Goal: Information Seeking & Learning: Compare options

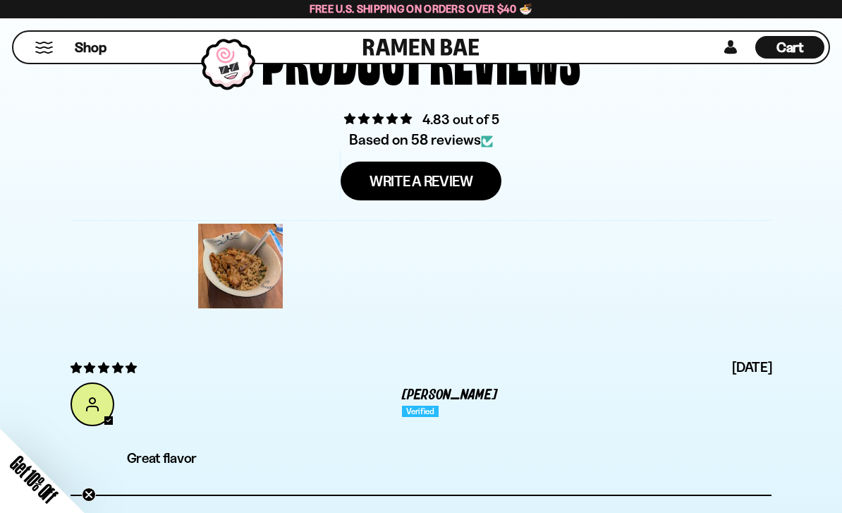
scroll to position [4507, 0]
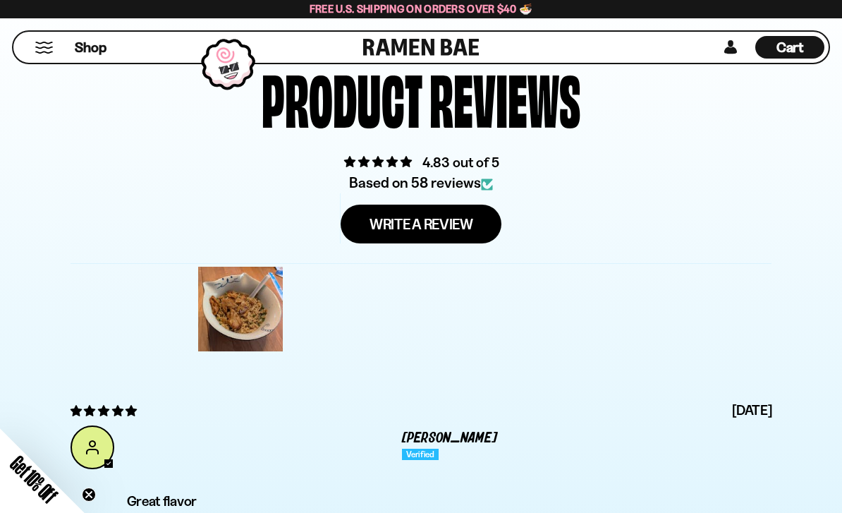
click at [253, 342] on div at bounding box center [240, 309] width 90 height 90
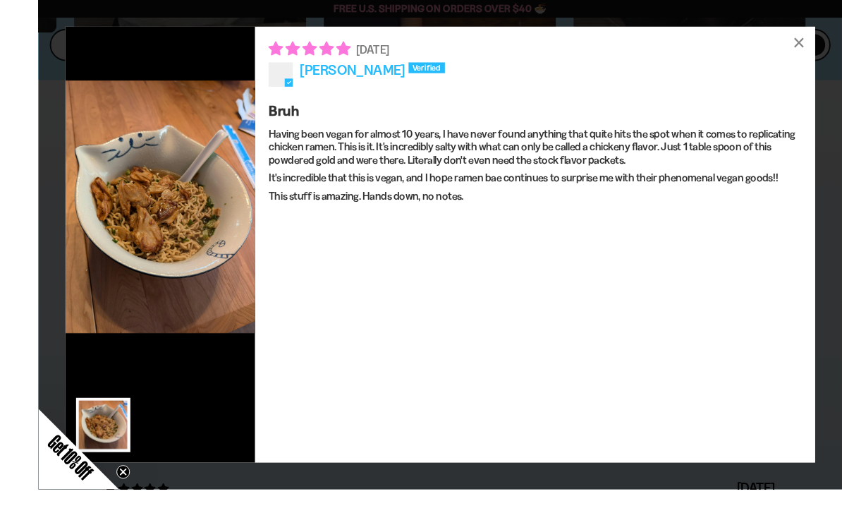
scroll to position [4496, 0]
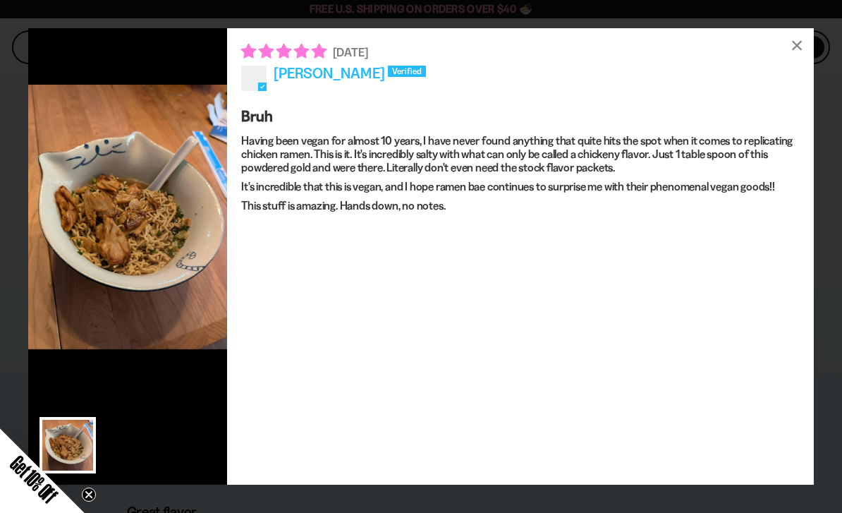
click at [802, 43] on div "×" at bounding box center [797, 45] width 34 height 34
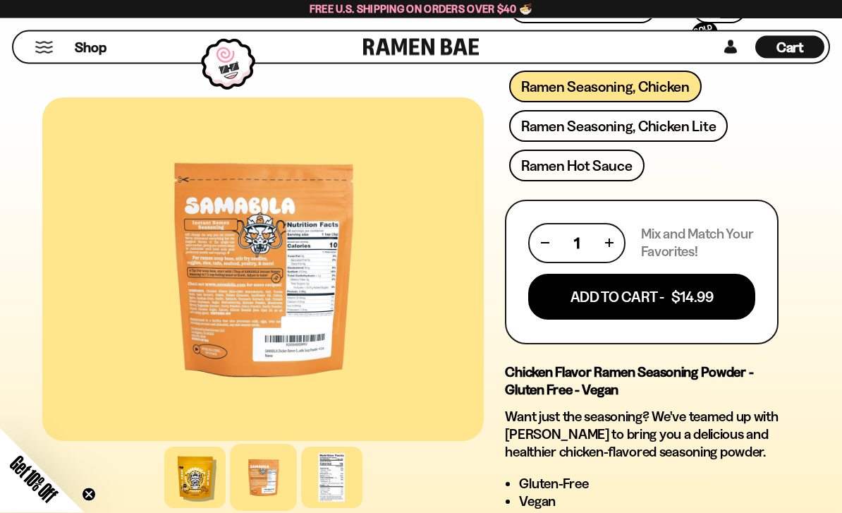
scroll to position [709, 0]
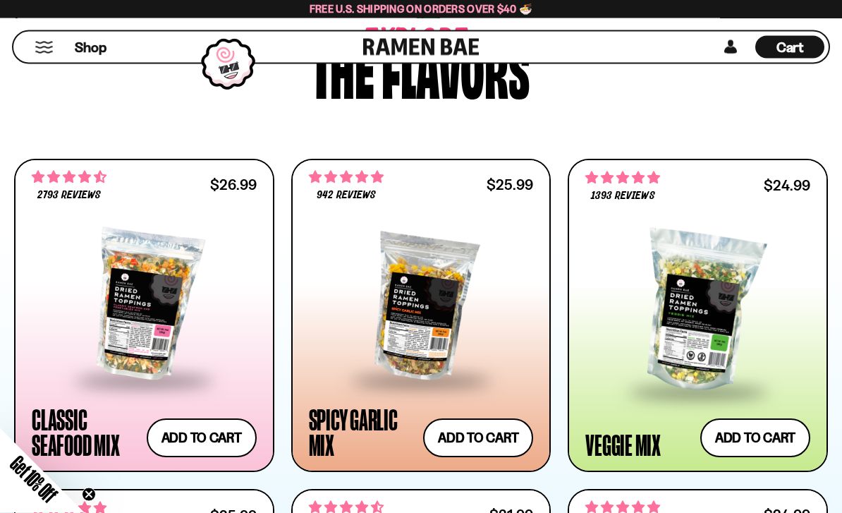
scroll to position [700, 0]
click at [451, 329] on div at bounding box center [421, 304] width 225 height 147
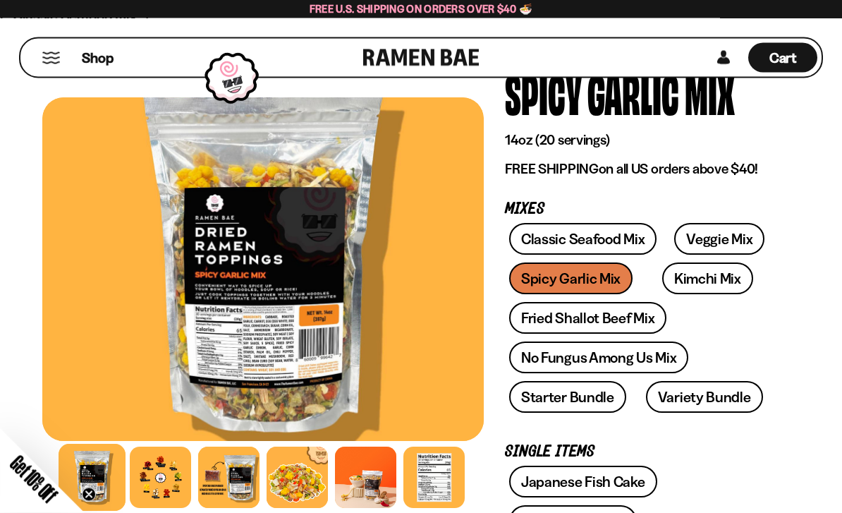
scroll to position [81, 0]
click at [171, 508] on div at bounding box center [160, 477] width 61 height 61
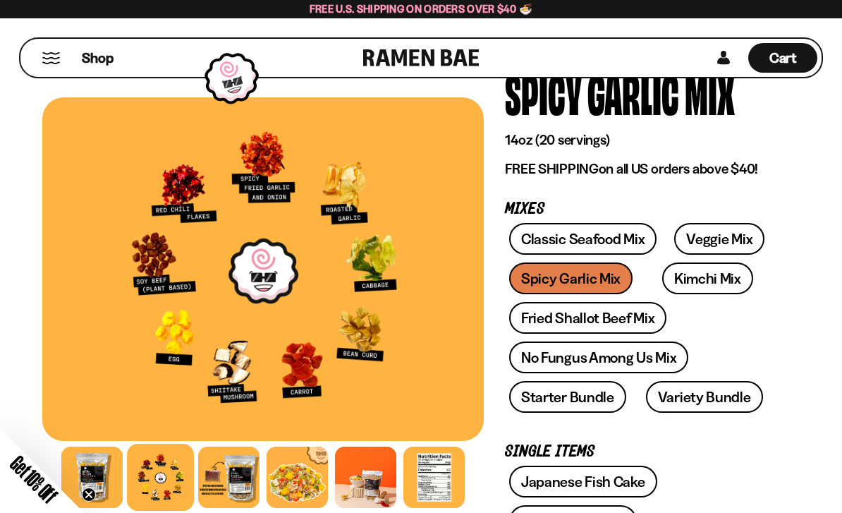
click at [719, 233] on link "Veggie Mix" at bounding box center [719, 239] width 90 height 32
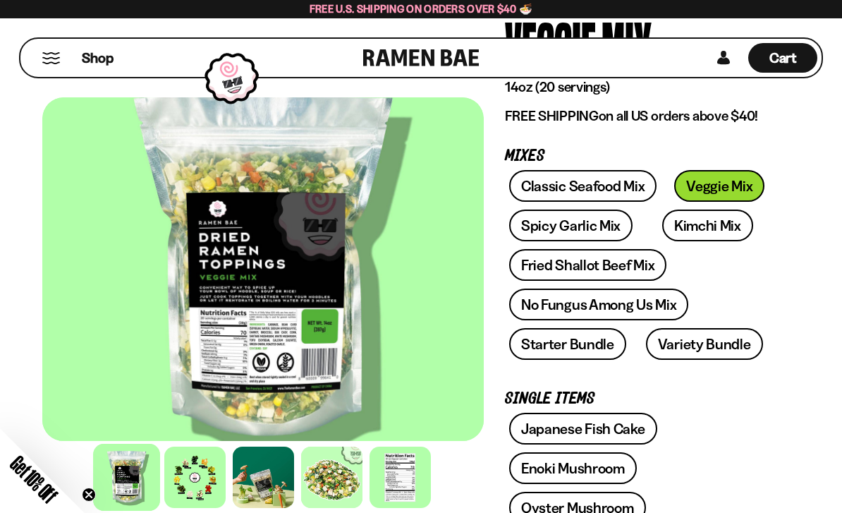
scroll to position [152, 0]
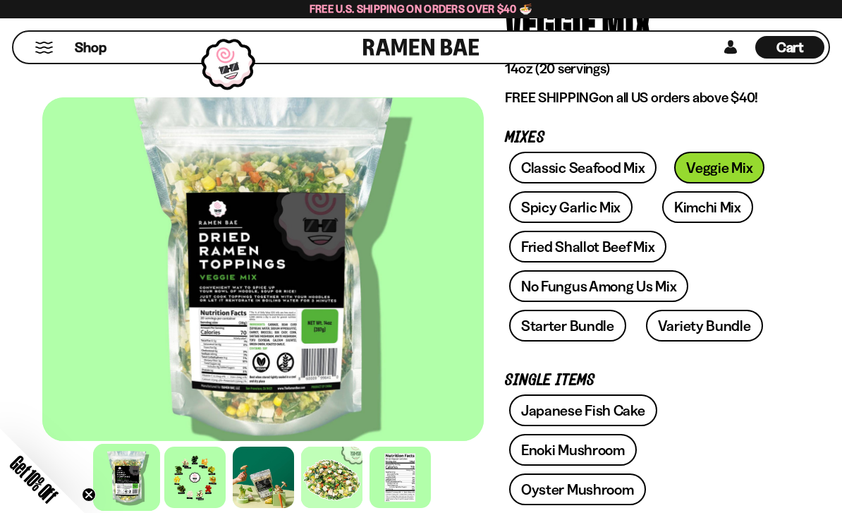
click at [211, 508] on div at bounding box center [194, 477] width 61 height 61
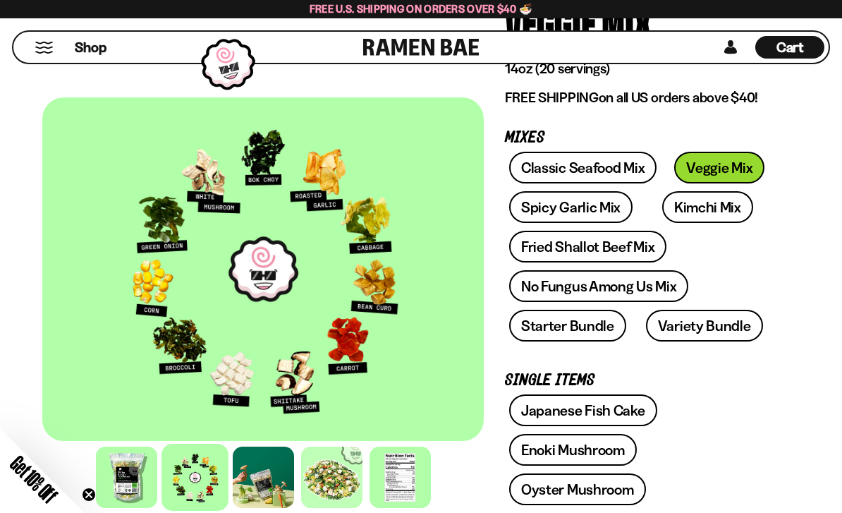
click at [551, 242] on link "Fried Shallot Beef Mix" at bounding box center [587, 247] width 157 height 32
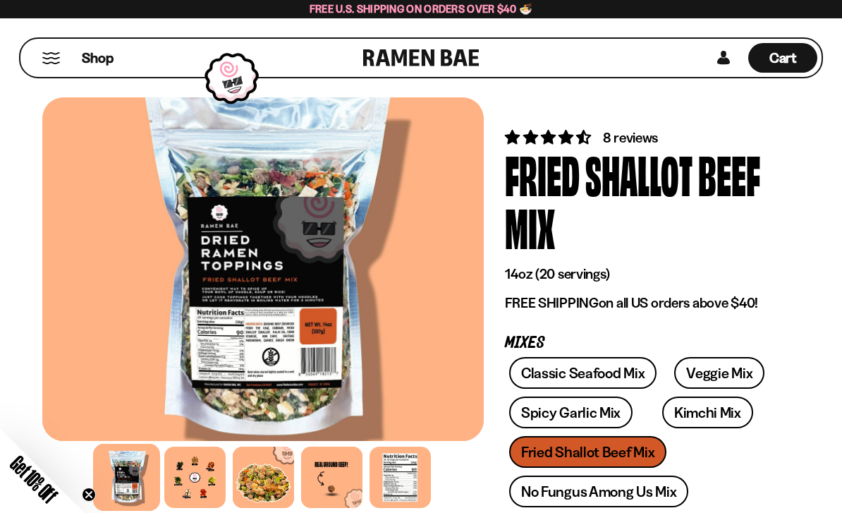
click at [219, 497] on div at bounding box center [194, 477] width 61 height 61
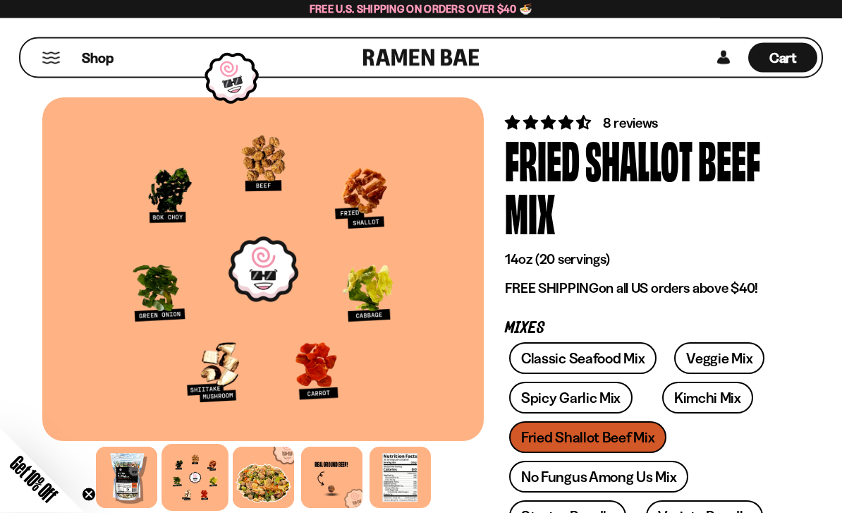
scroll to position [15, 0]
click at [559, 403] on link "Spicy Garlic Mix" at bounding box center [570, 398] width 123 height 32
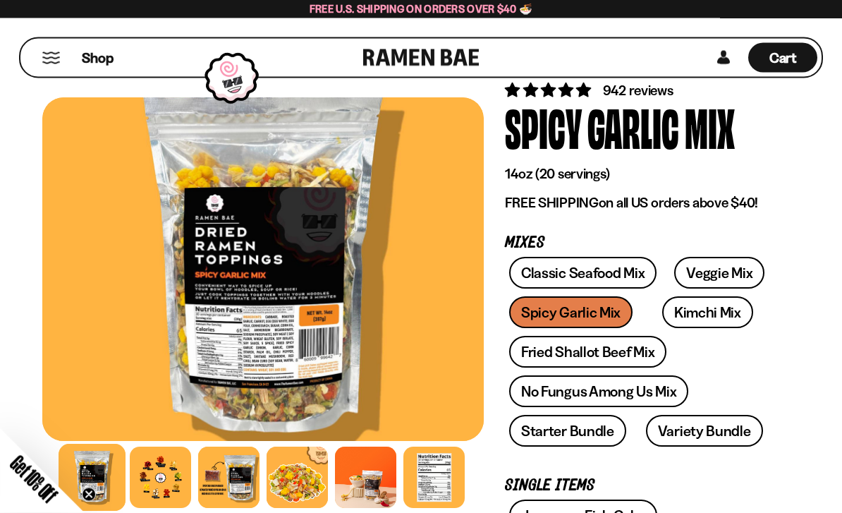
scroll to position [47, 0]
click at [169, 508] on div at bounding box center [160, 477] width 61 height 61
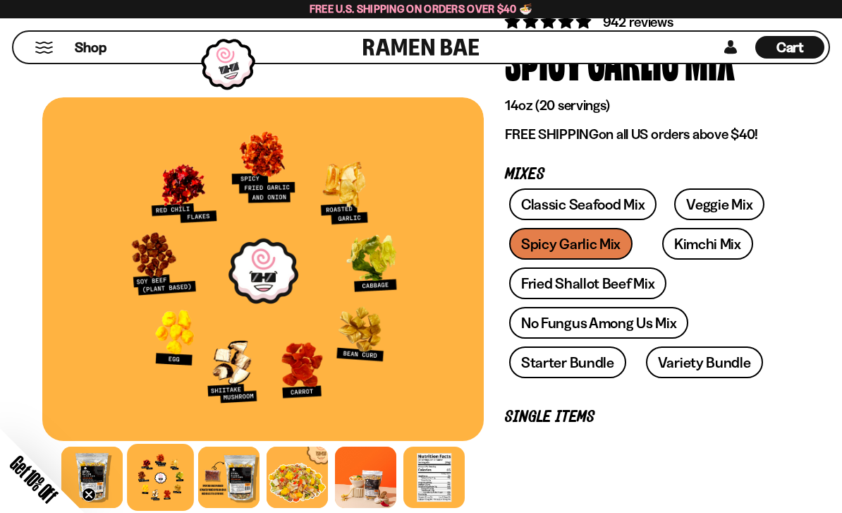
scroll to position [150, 0]
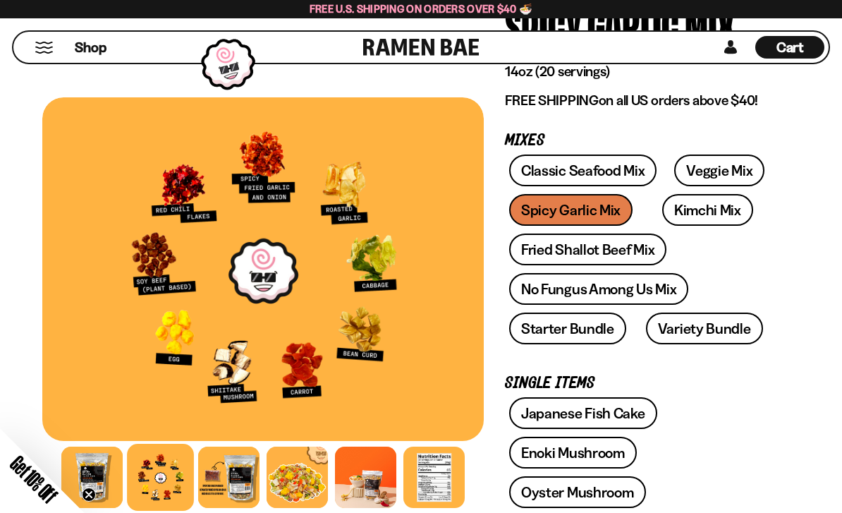
click at [108, 508] on div at bounding box center [91, 477] width 61 height 61
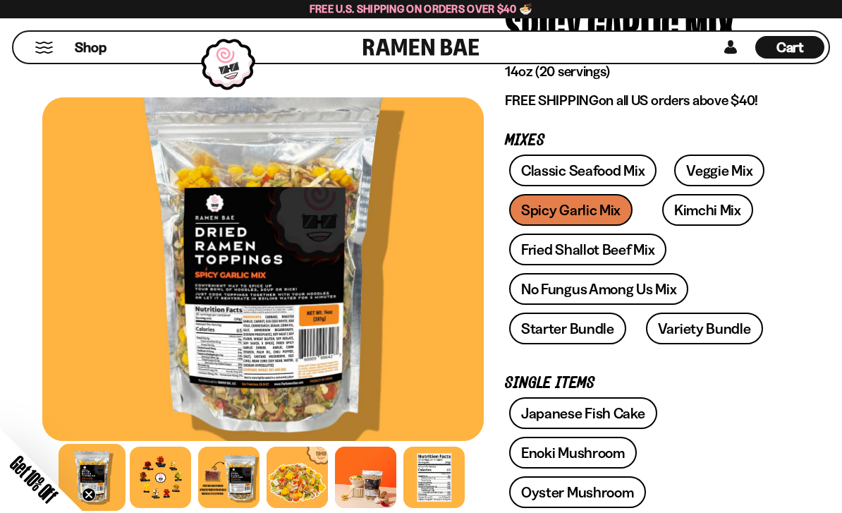
click at [581, 245] on link "Fried Shallot Beef Mix" at bounding box center [587, 249] width 157 height 32
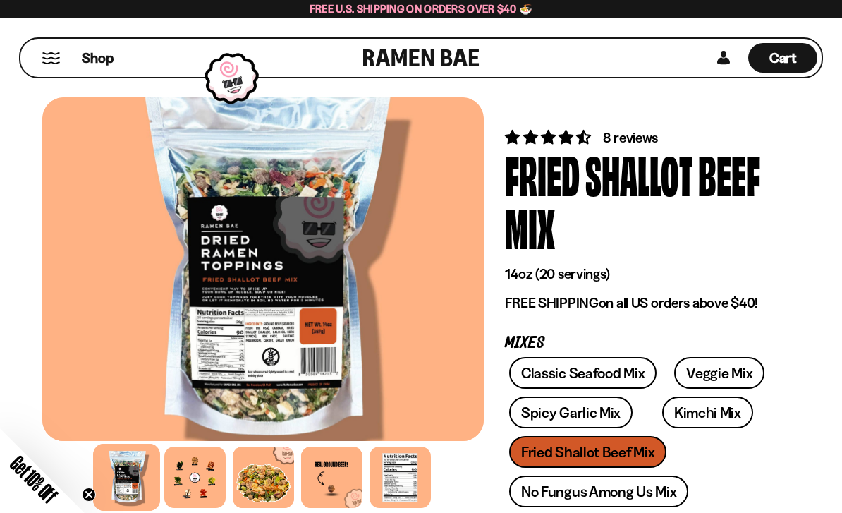
click at [220, 502] on div at bounding box center [194, 477] width 61 height 61
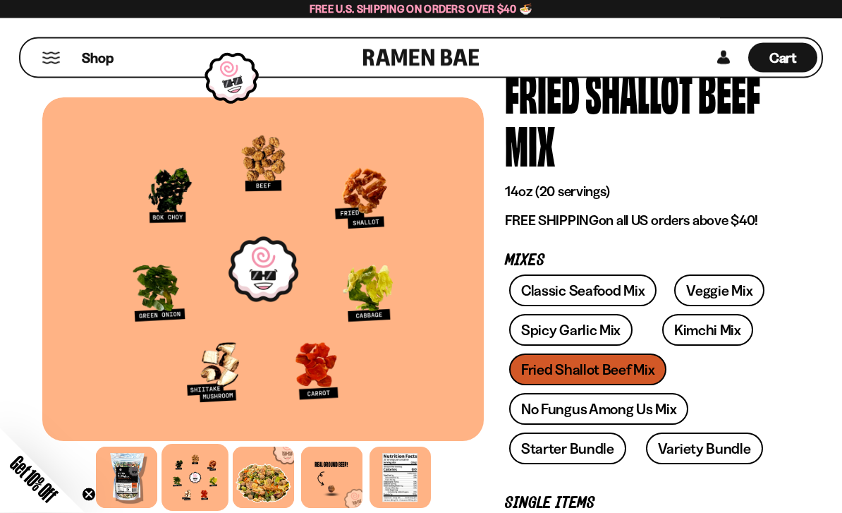
scroll to position [83, 0]
click at [607, 286] on link "Classic Seafood Mix" at bounding box center [582, 290] width 147 height 32
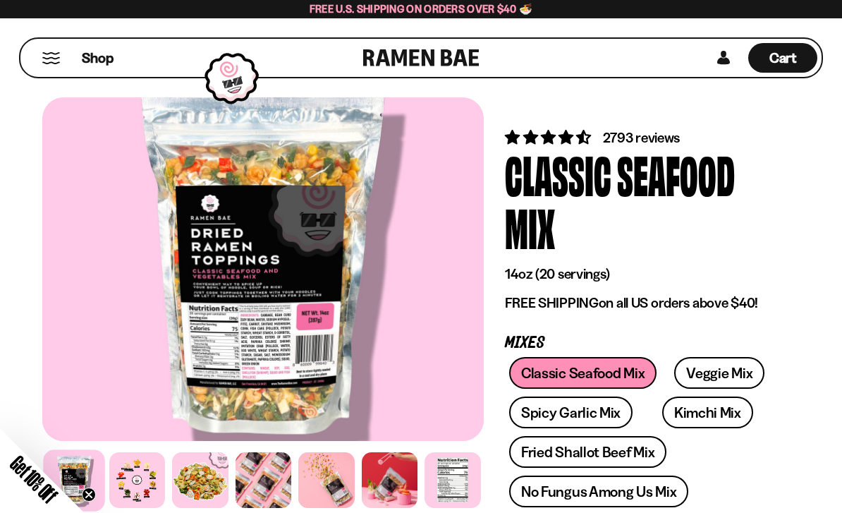
click at [159, 502] on div at bounding box center [137, 480] width 56 height 56
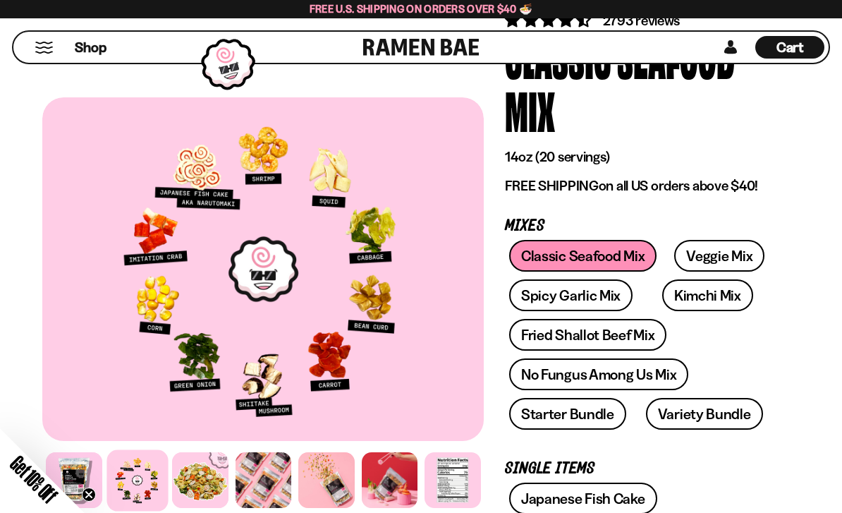
scroll to position [118, 0]
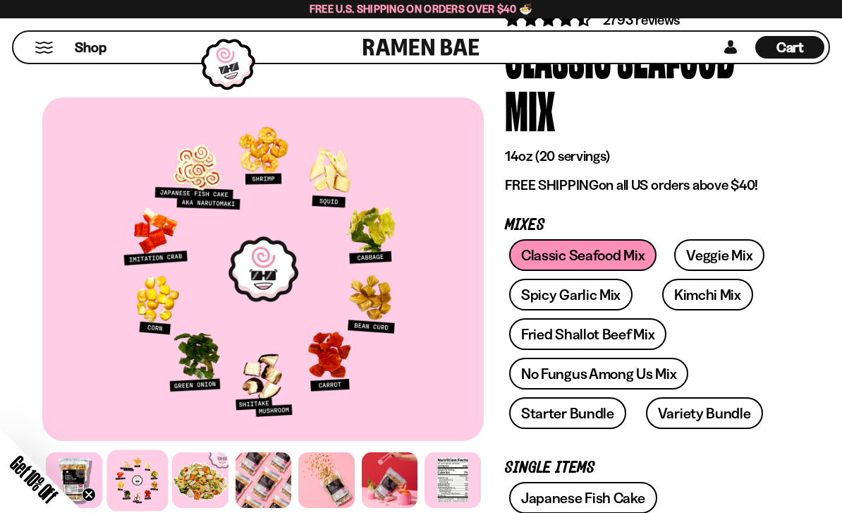
click at [657, 376] on link "No Fungus Among Us Mix" at bounding box center [598, 374] width 179 height 32
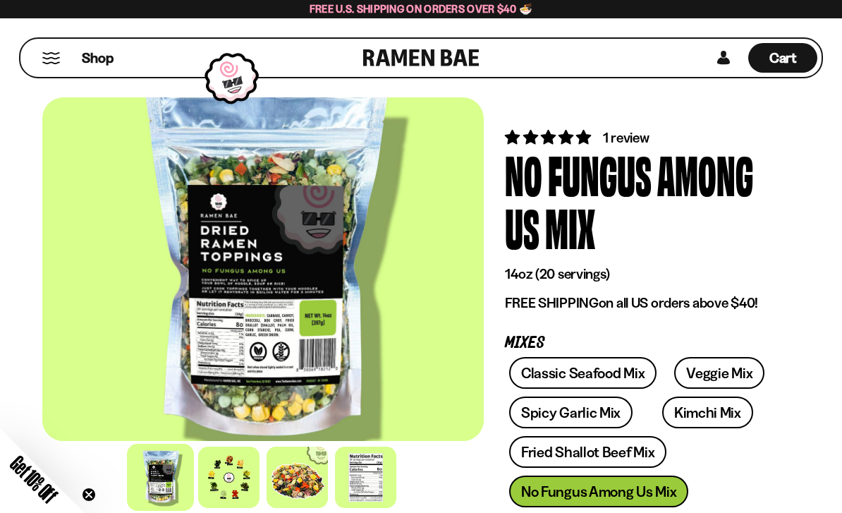
click at [245, 506] on div at bounding box center [228, 477] width 61 height 61
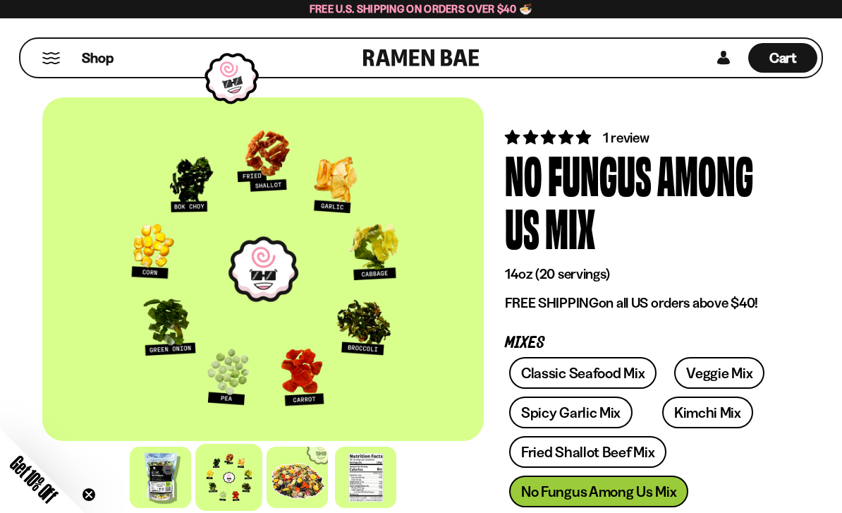
click at [605, 411] on link "Spicy Garlic Mix" at bounding box center [570, 412] width 123 height 32
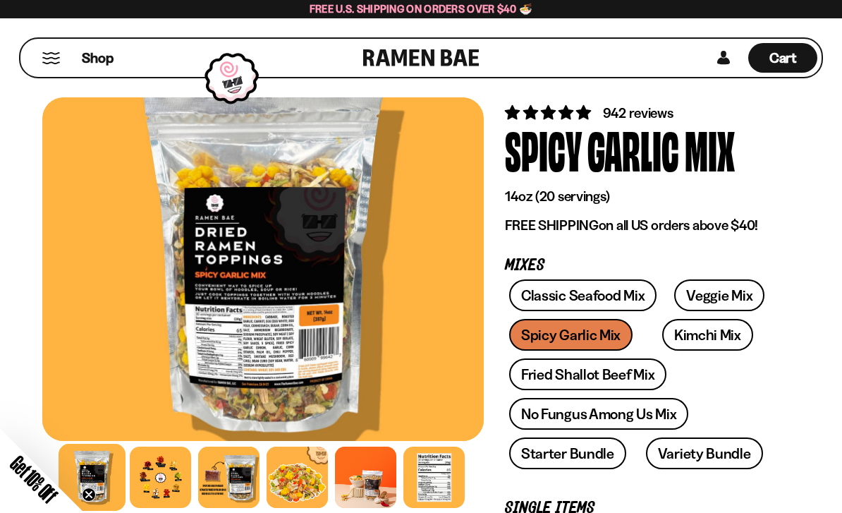
scroll to position [27, 0]
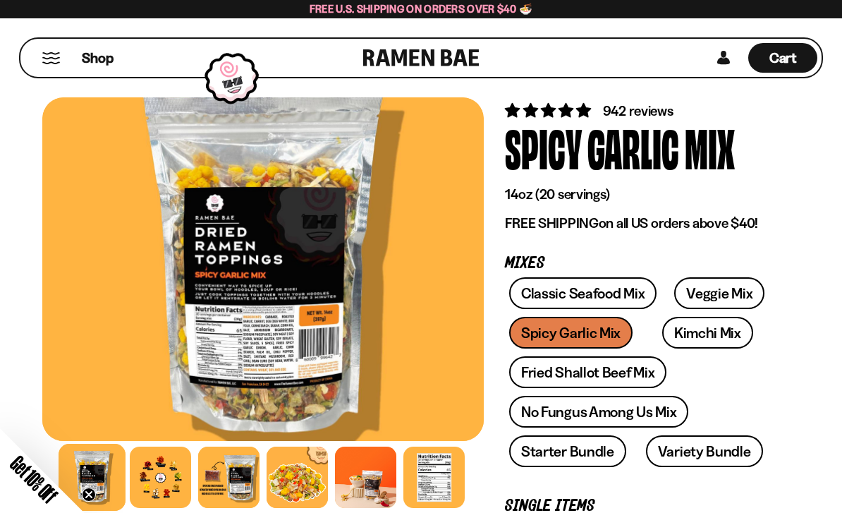
click at [728, 290] on link "Veggie Mix" at bounding box center [719, 293] width 90 height 32
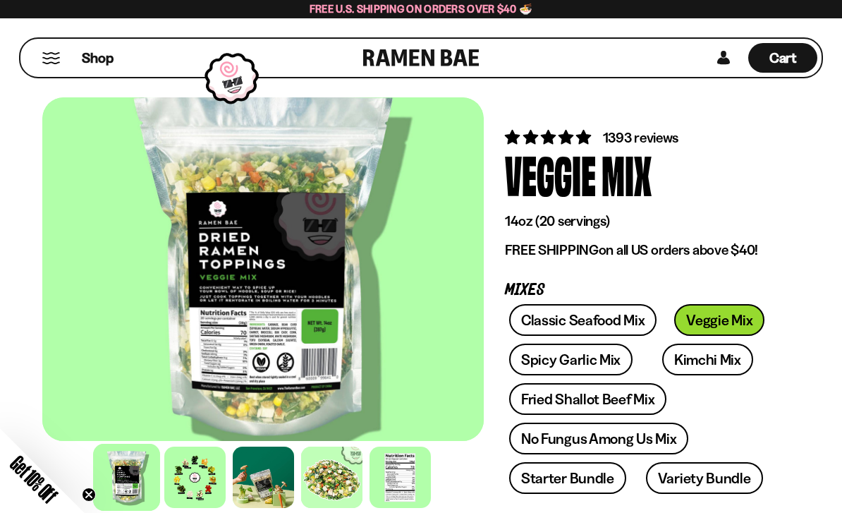
click at [203, 501] on div at bounding box center [194, 477] width 61 height 61
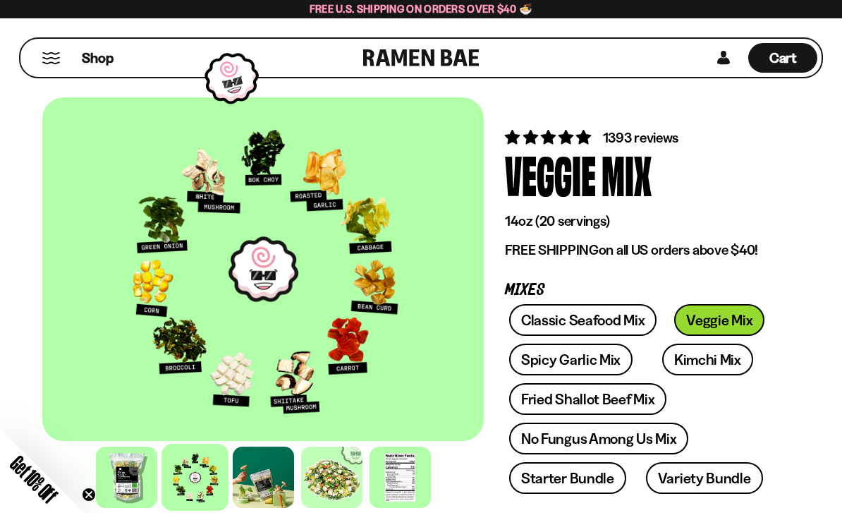
click at [593, 358] on link "Spicy Garlic Mix" at bounding box center [570, 360] width 123 height 32
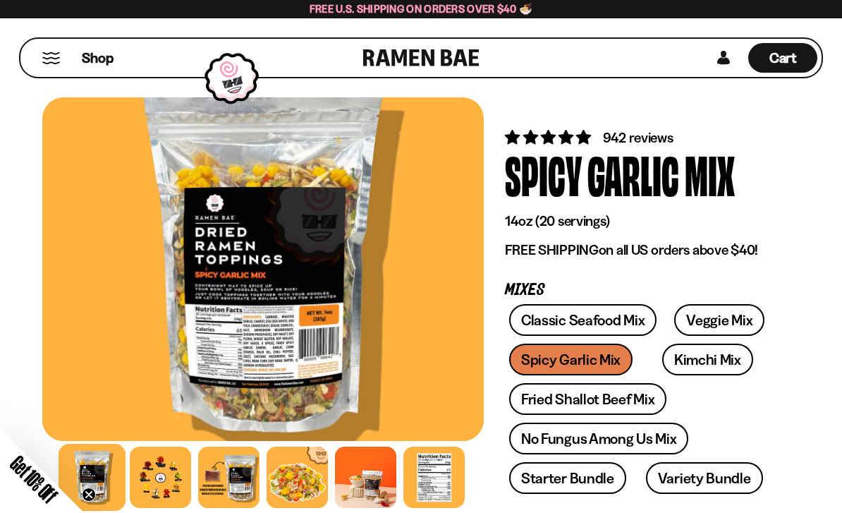
click at [175, 503] on div at bounding box center [160, 477] width 61 height 61
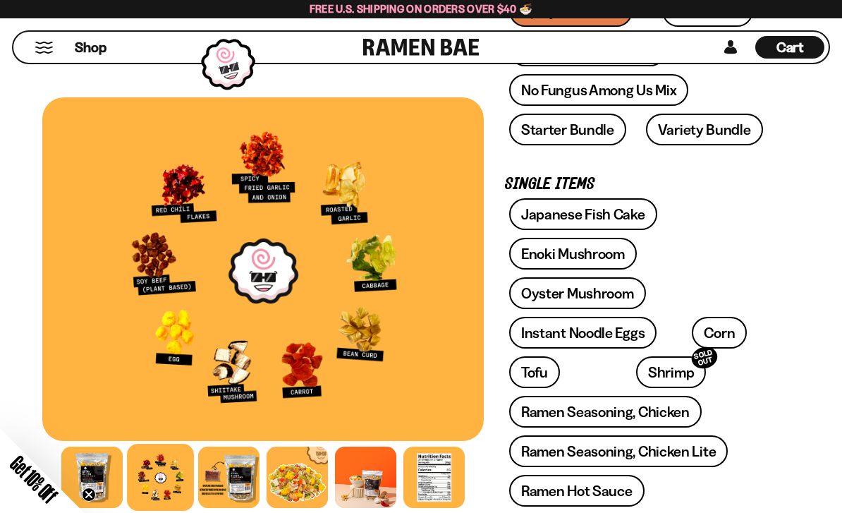
scroll to position [346, 0]
